Goal: Find specific page/section: Find specific page/section

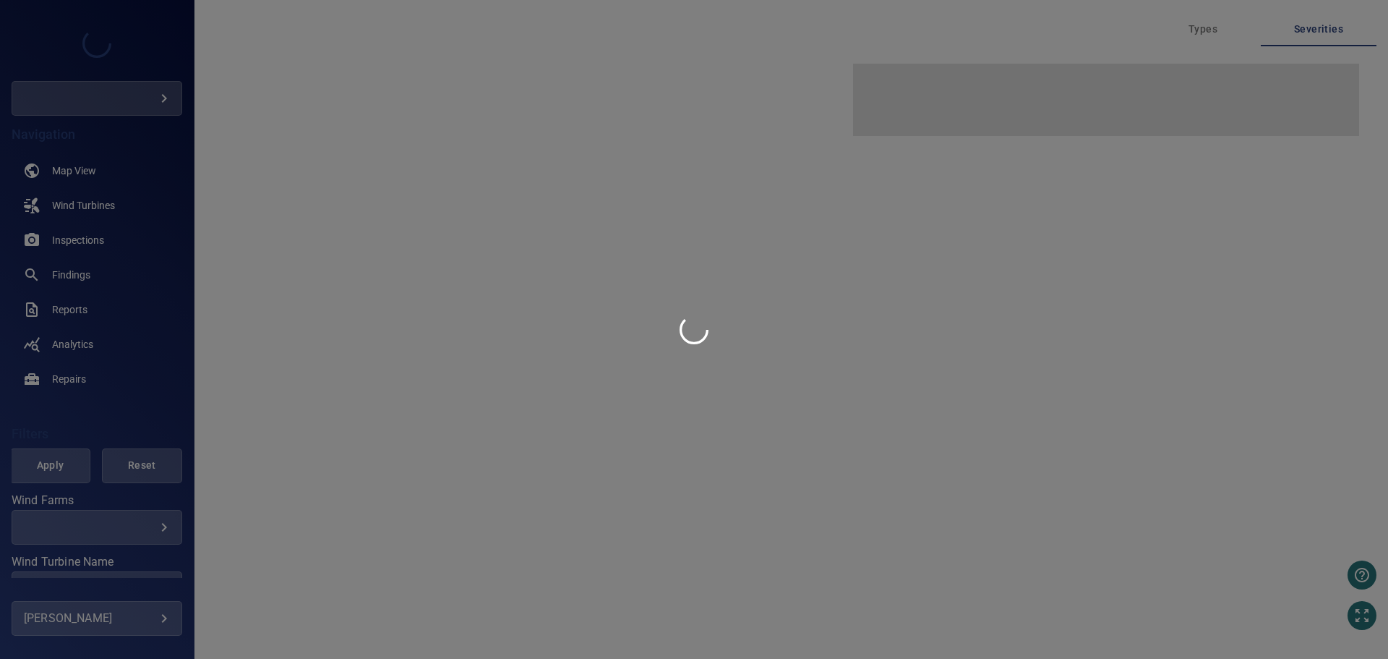
type input "**********"
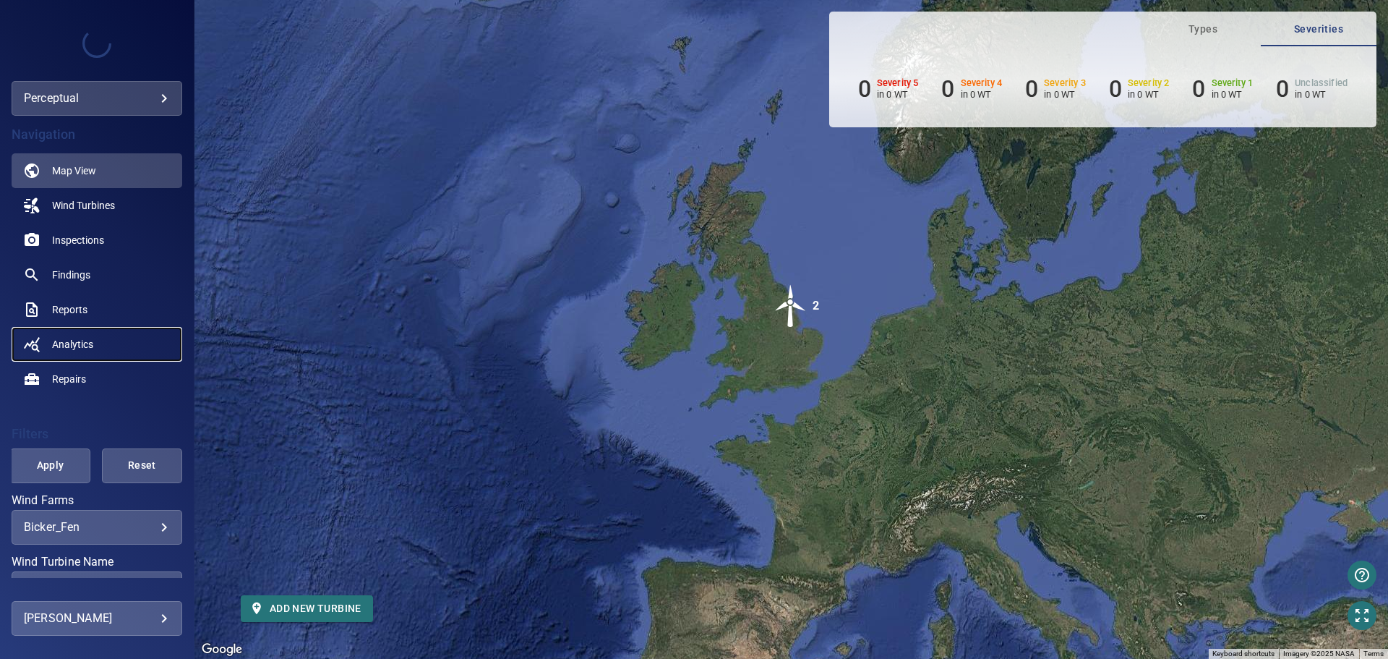
click at [83, 348] on span "Analytics" at bounding box center [72, 344] width 41 height 14
